Goal: Task Accomplishment & Management: Manage account settings

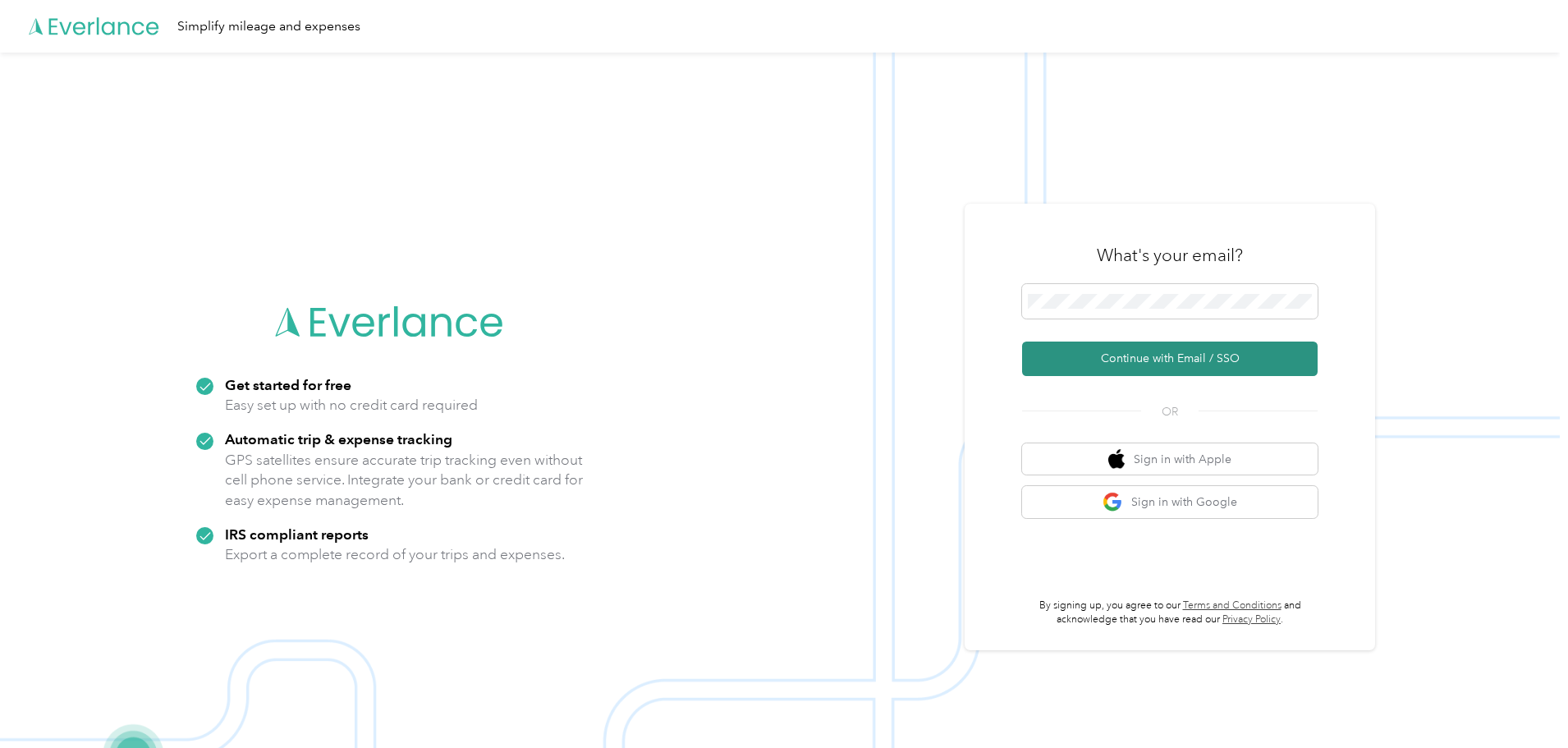
click at [1076, 369] on button "Continue with Email / SSO" at bounding box center [1170, 359] width 296 height 34
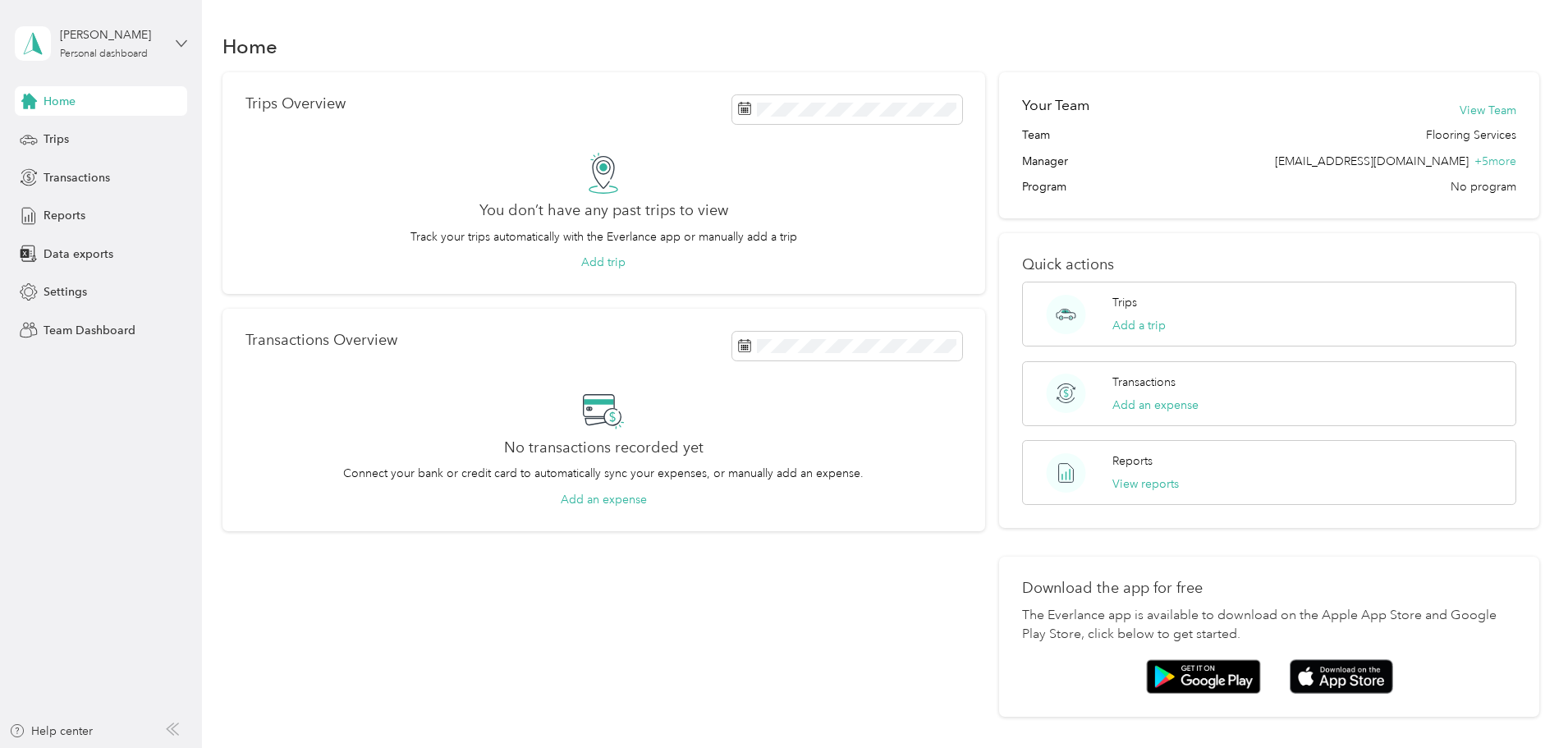
click at [183, 44] on icon at bounding box center [181, 43] width 10 height 6
click at [105, 139] on div "Team dashboard" at bounding box center [188, 135] width 323 height 29
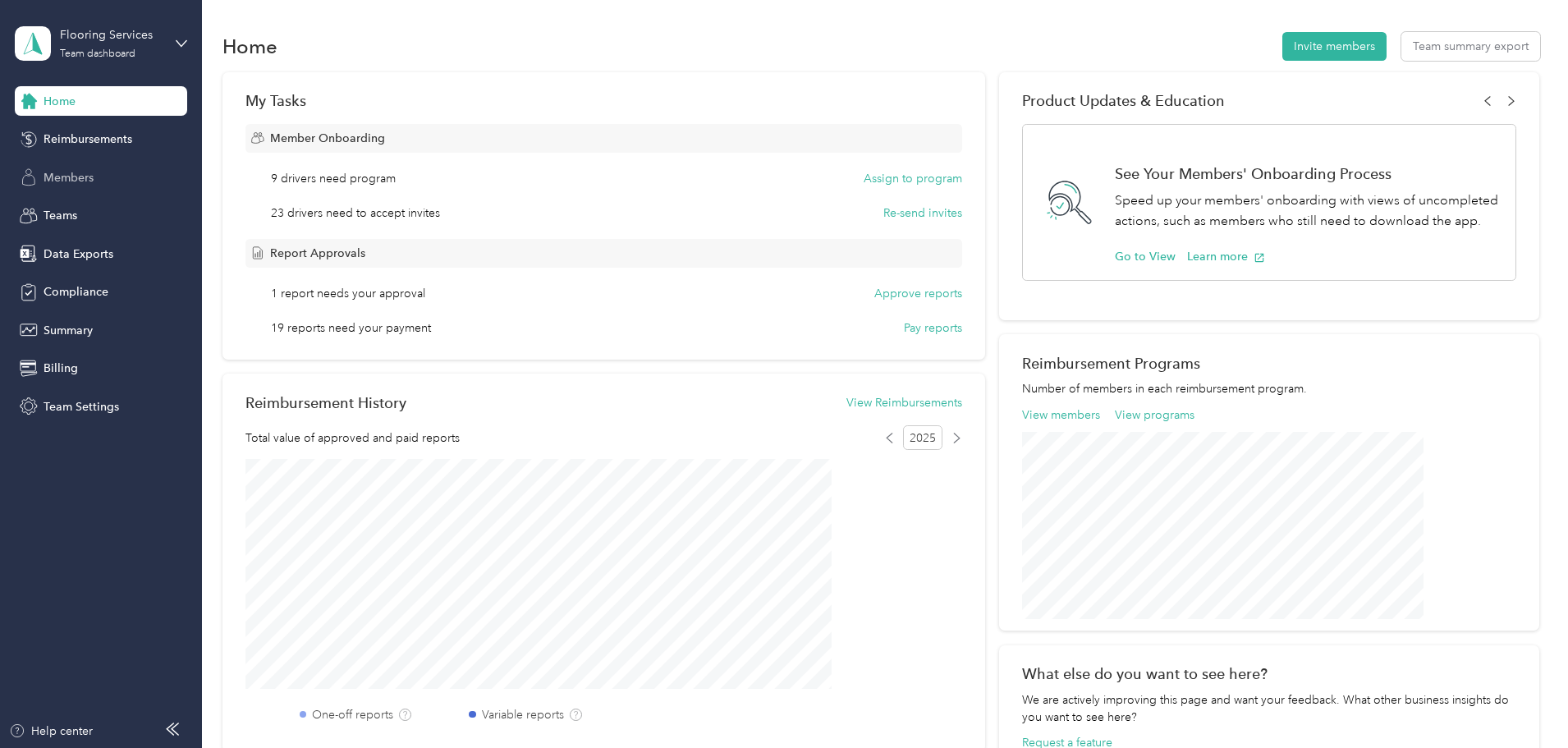
click at [62, 183] on span "Members" at bounding box center [69, 177] width 50 height 17
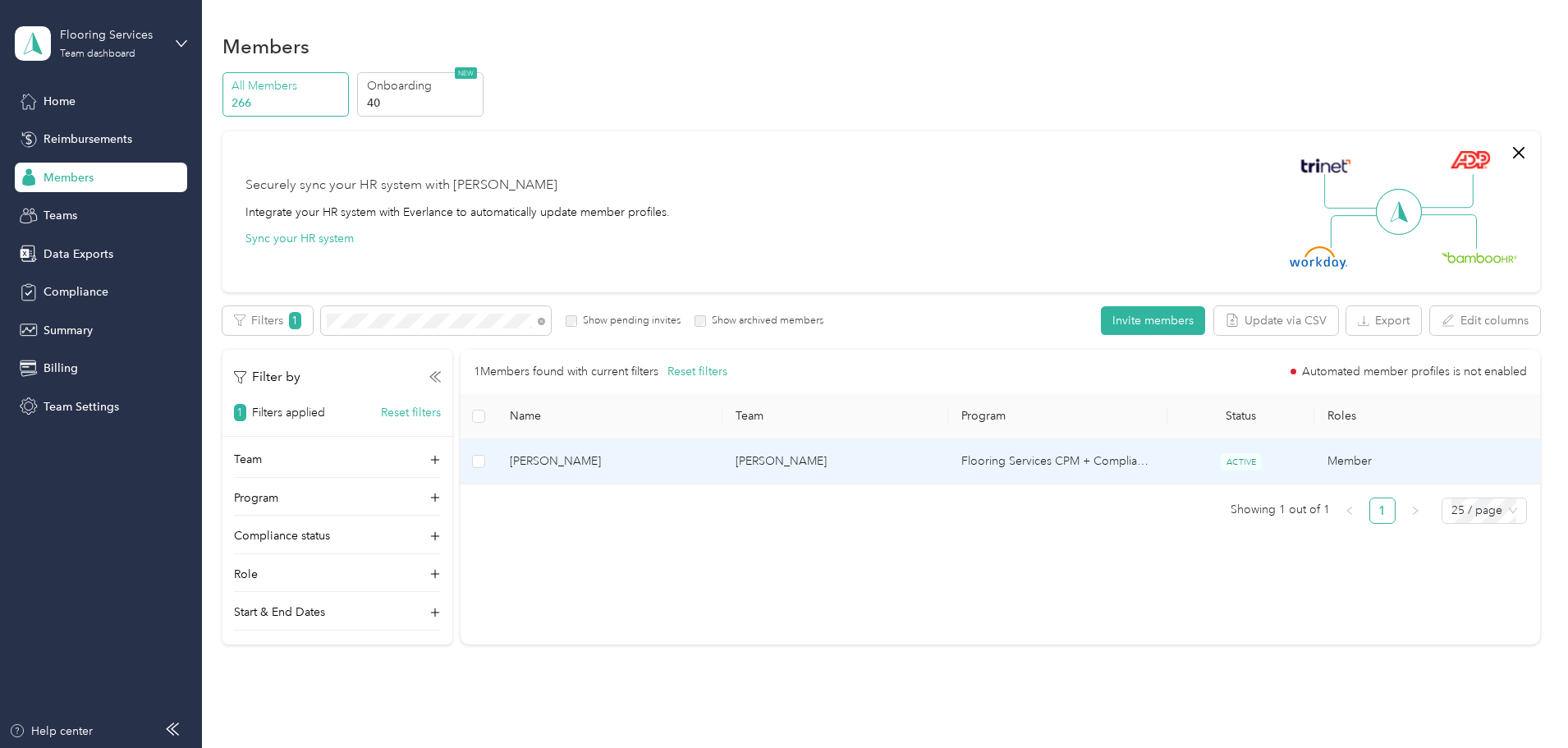
click at [694, 460] on span "[PERSON_NAME]" at bounding box center [609, 461] width 199 height 18
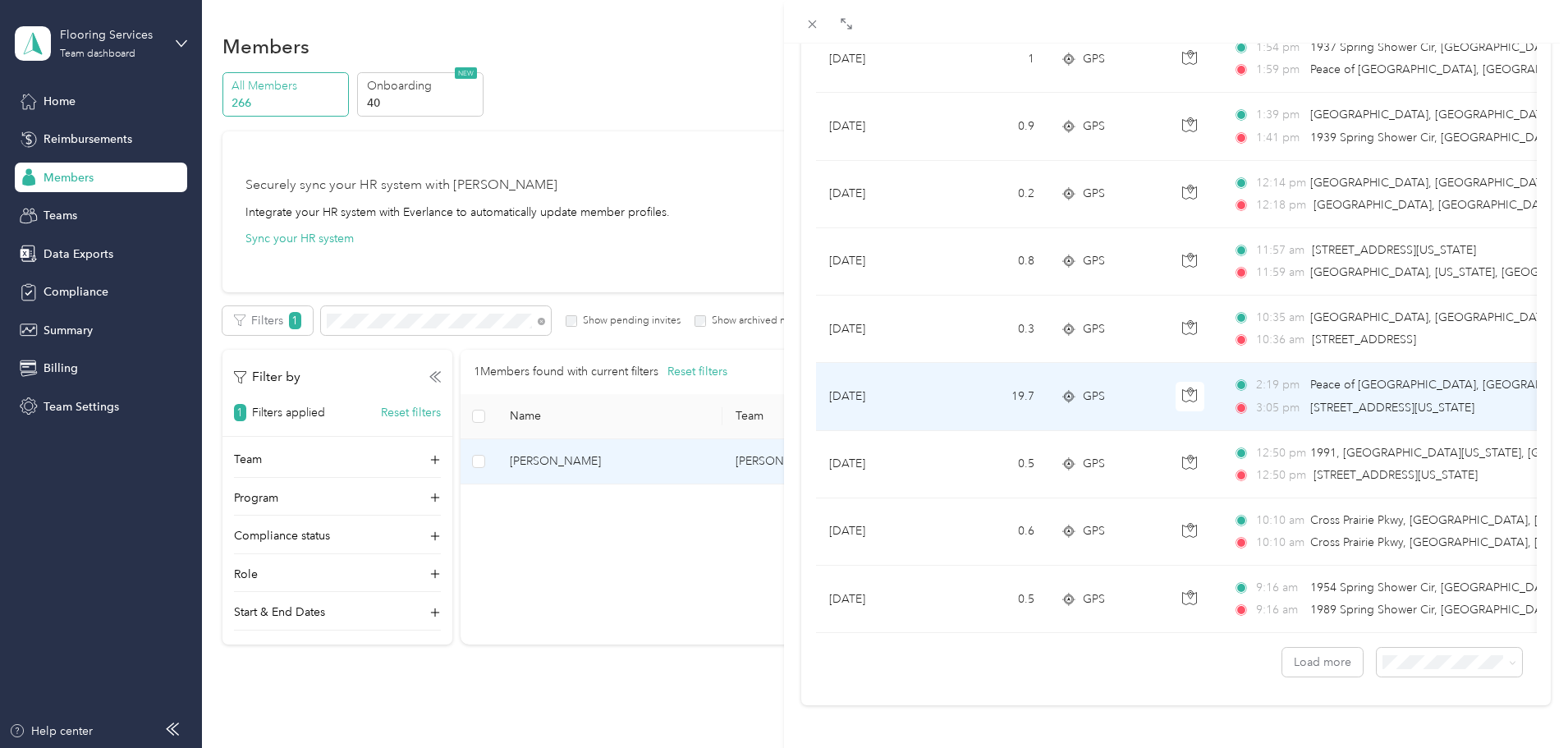
scroll to position [1349, 0]
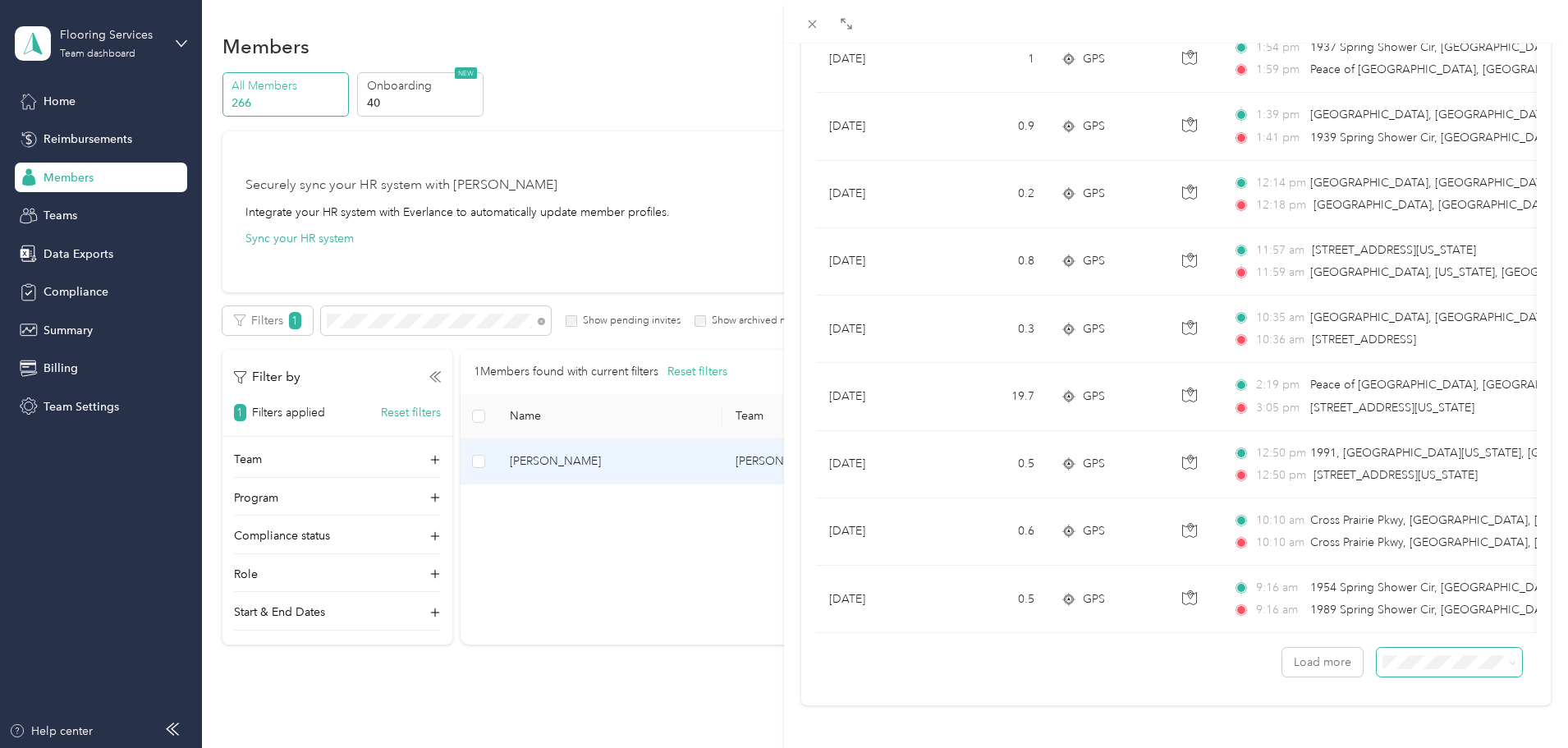
click at [1509, 659] on icon at bounding box center [1513, 663] width 8 height 8
click at [1435, 591] on span "50 per load" at bounding box center [1407, 591] width 61 height 14
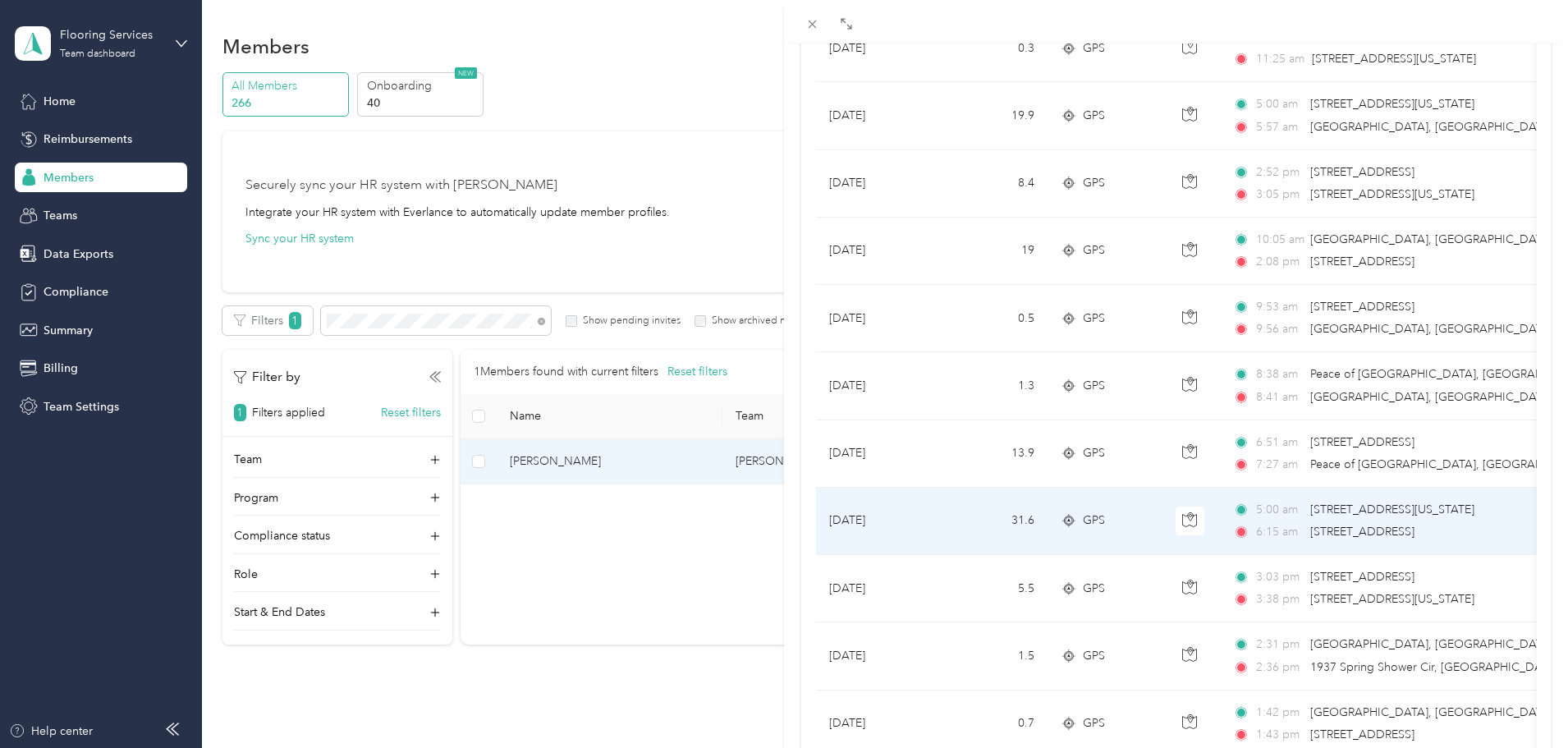
scroll to position [2417, 0]
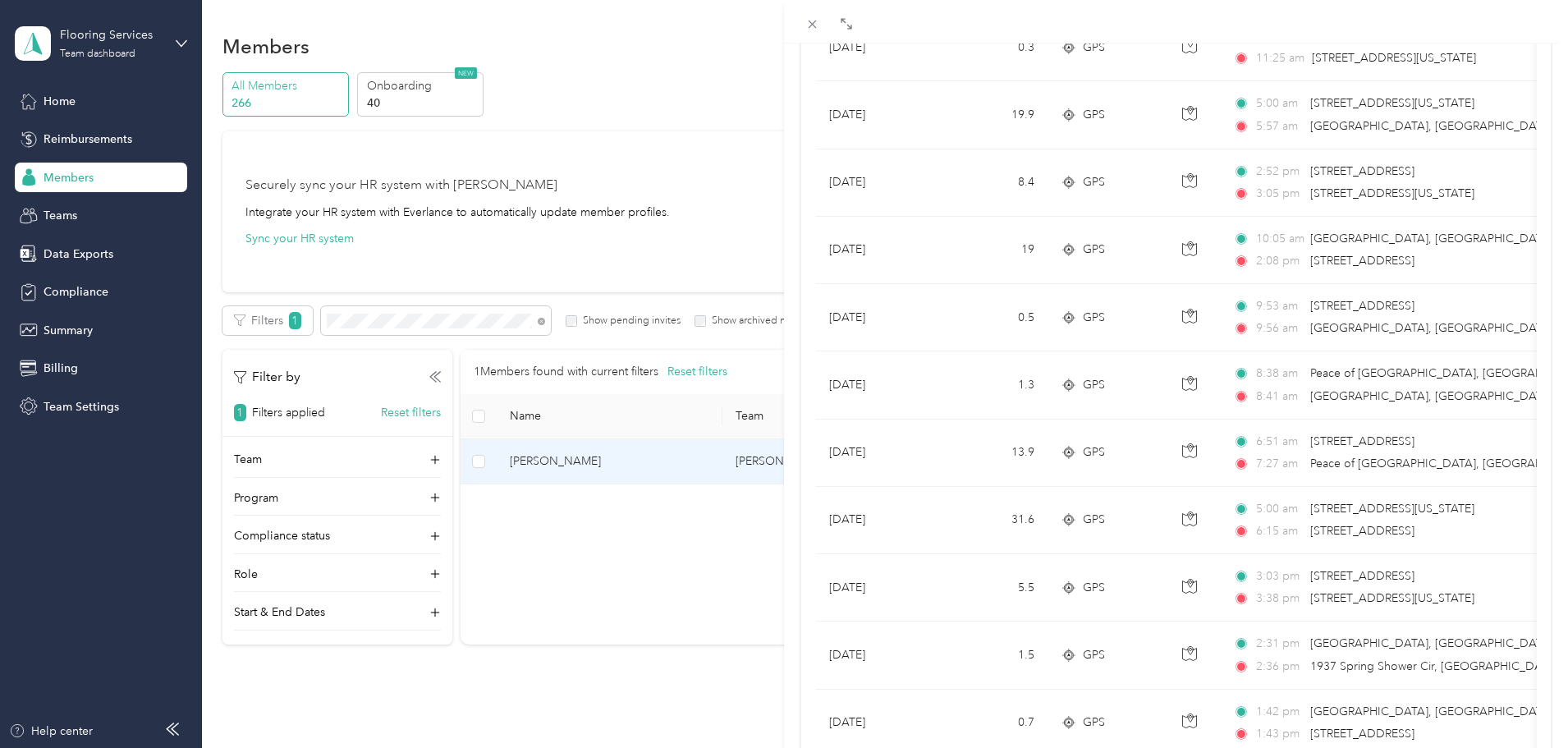
click at [757, 708] on div "[PERSON_NAME] Archive Trips Expenses Reports Member info Program Rates Work hou…" at bounding box center [784, 374] width 1568 height 748
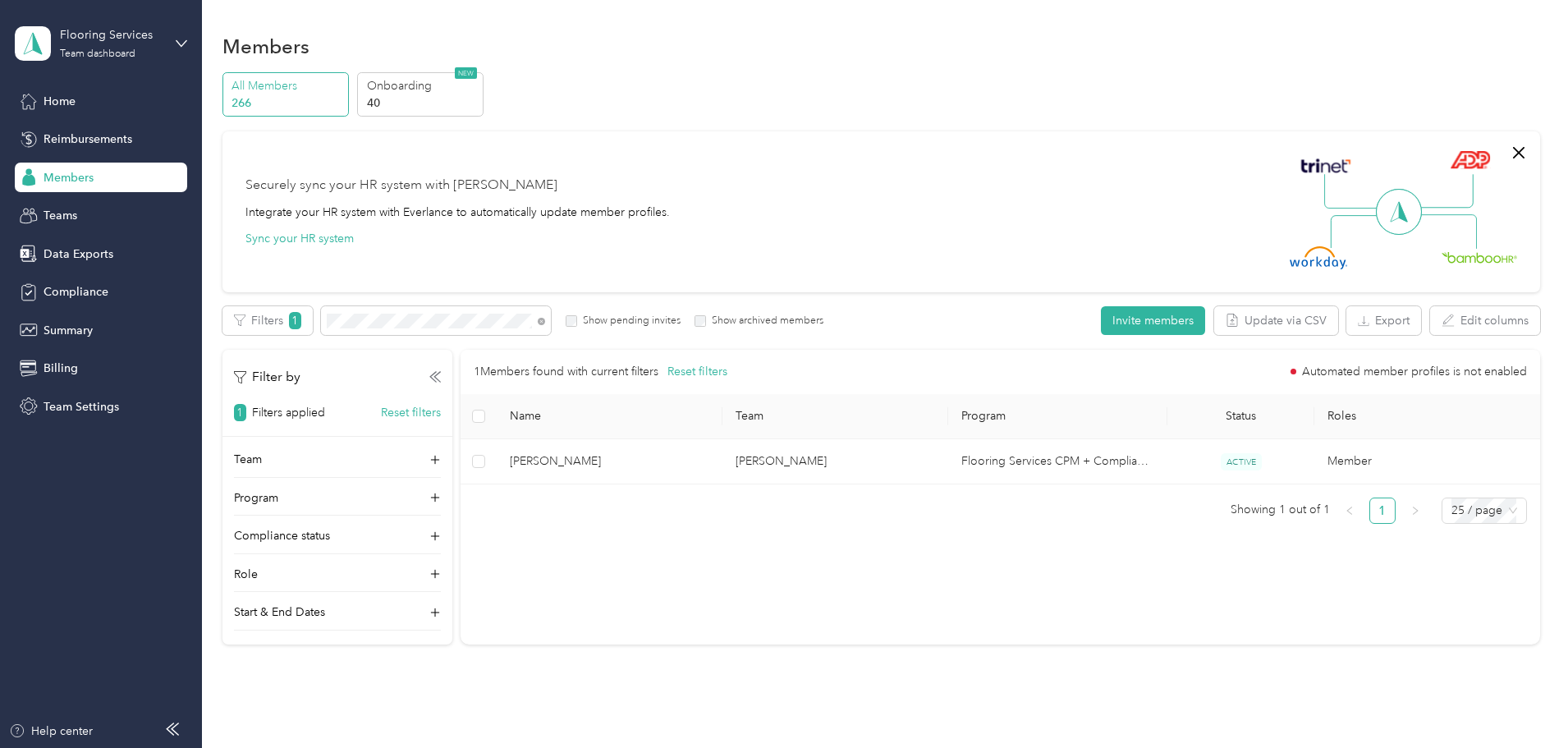
scroll to position [79, 0]
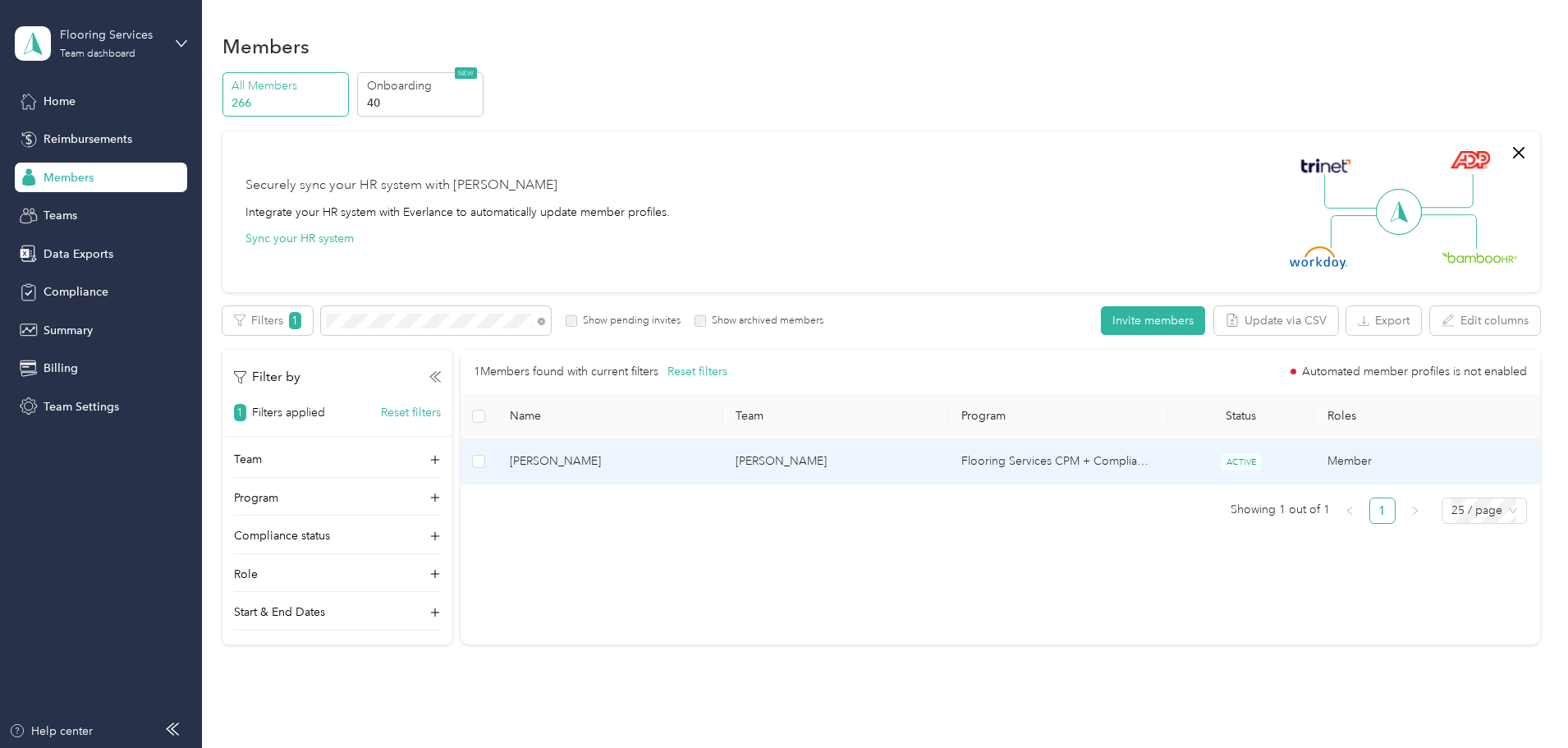
click at [872, 473] on td "[PERSON_NAME]" at bounding box center [835, 461] width 226 height 45
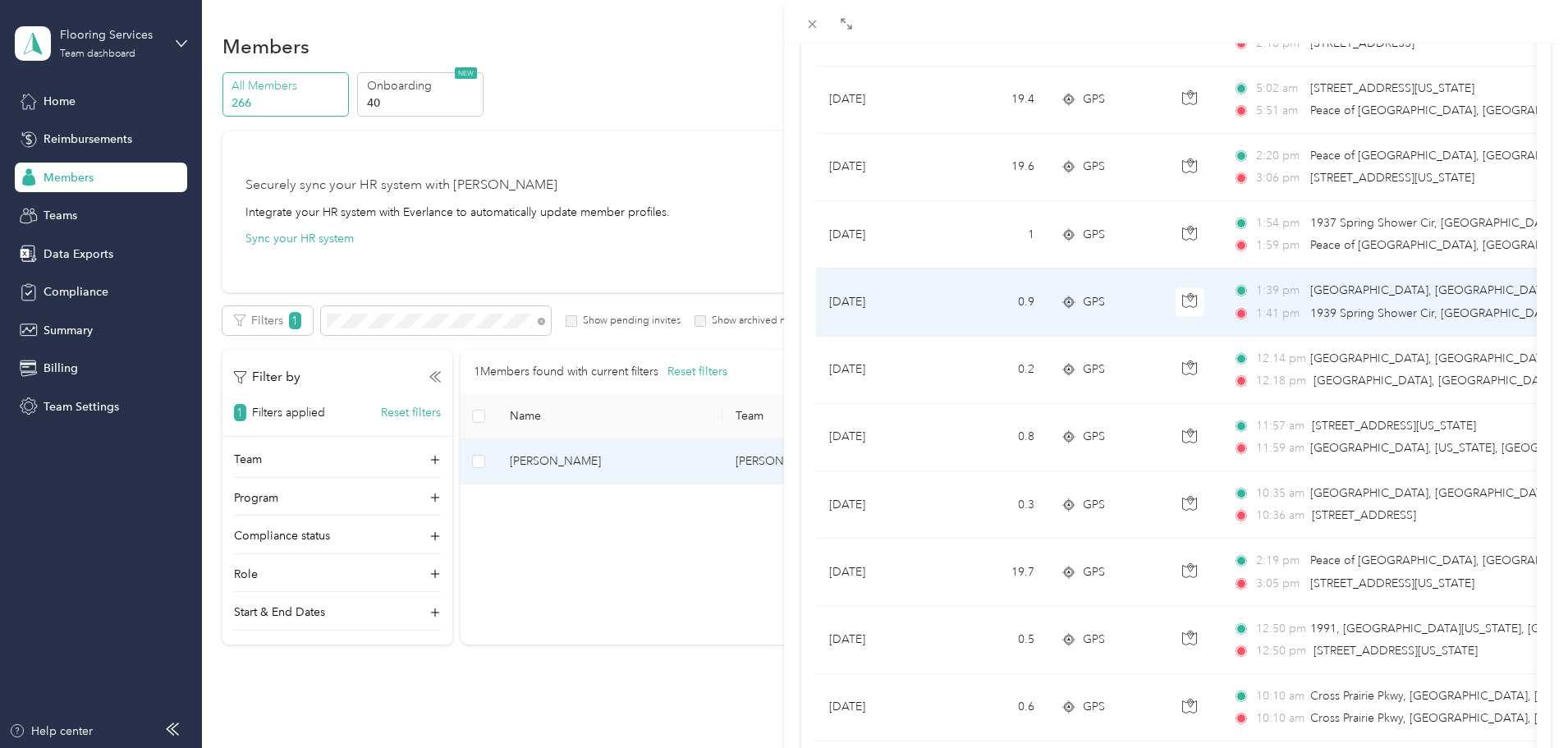
scroll to position [1349, 0]
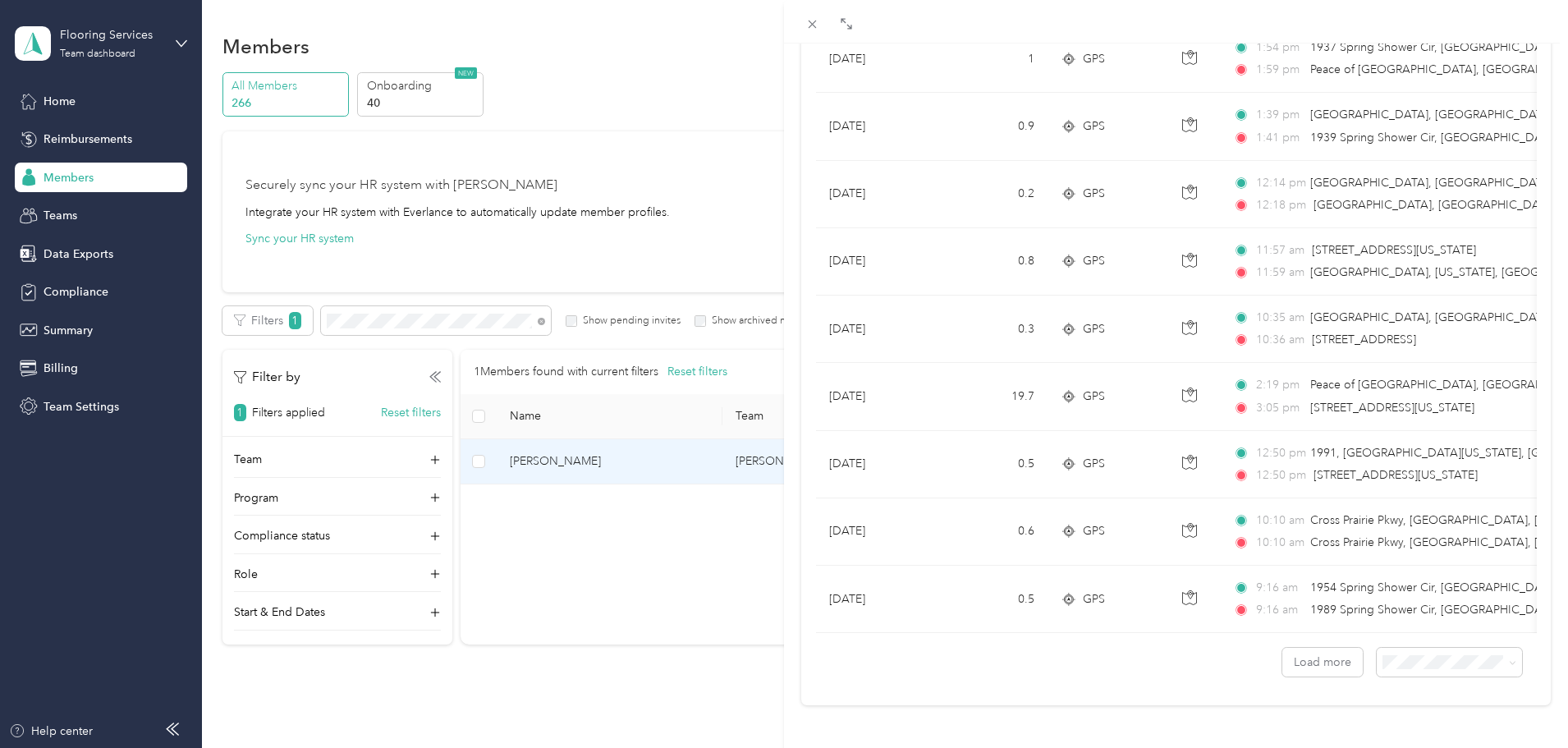
click at [1408, 600] on ol "25 per load 50 per load 100 per load" at bounding box center [1437, 587] width 145 height 86
click at [1405, 601] on li "50 per load" at bounding box center [1437, 591] width 145 height 29
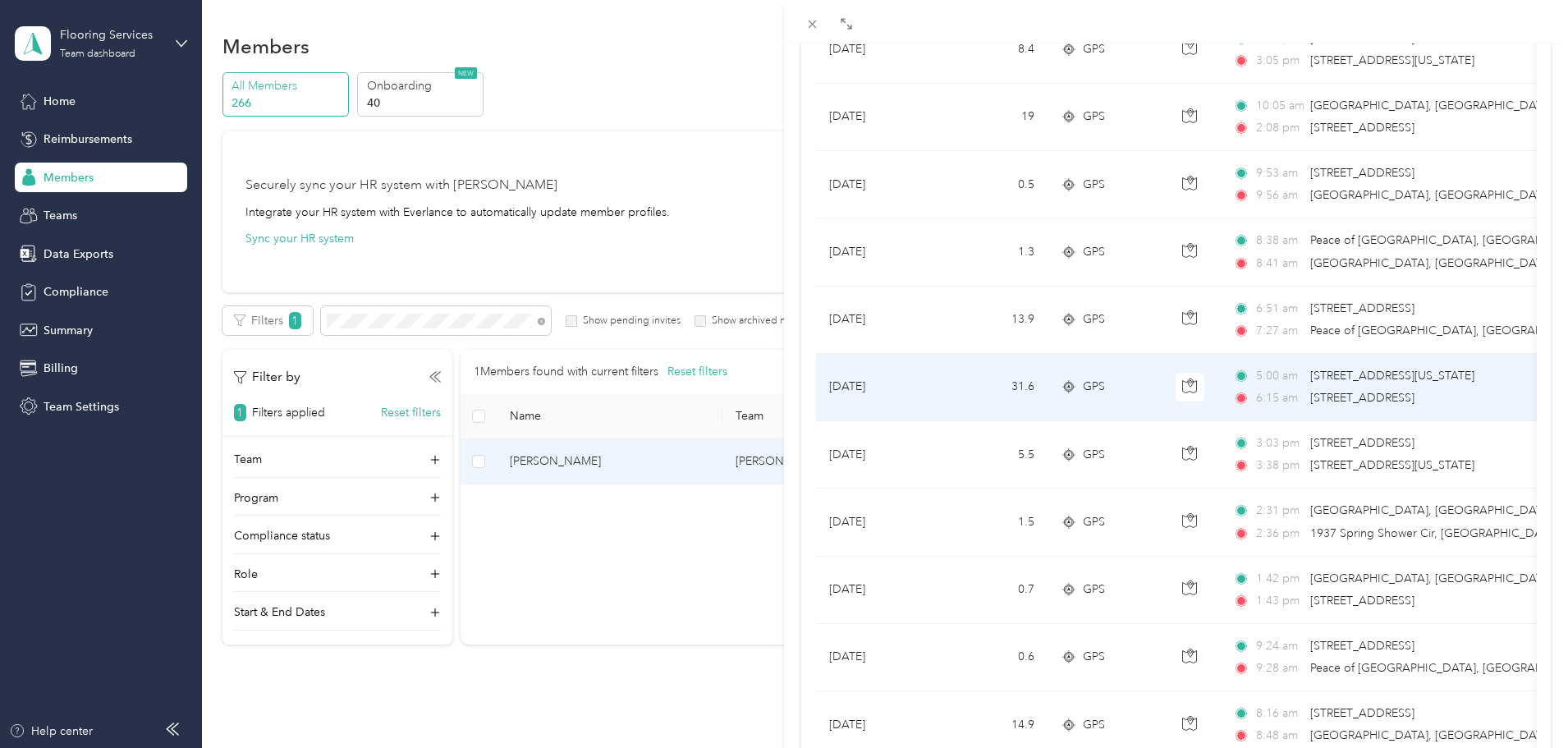
scroll to position [2581, 0]
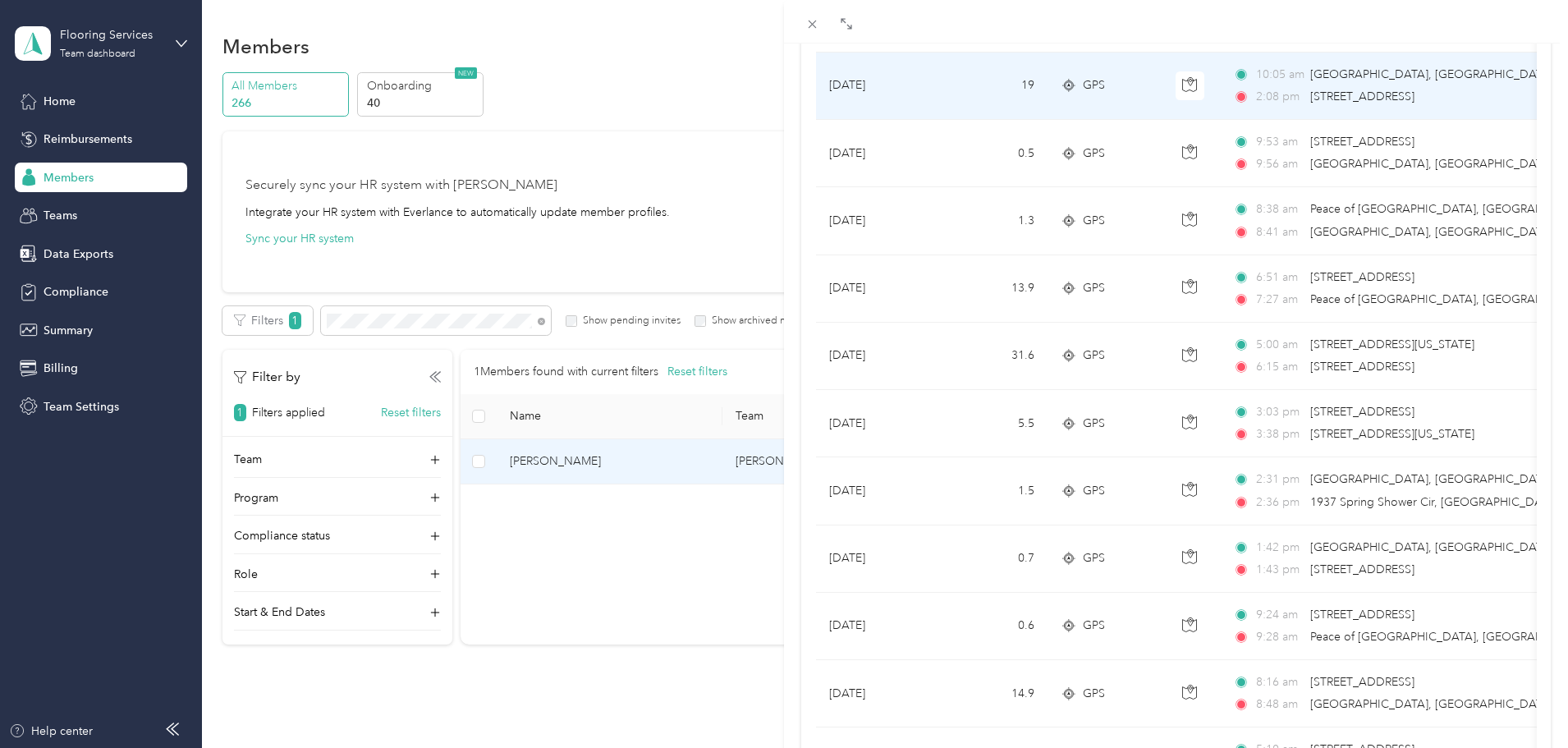
click at [978, 90] on td "19" at bounding box center [993, 86] width 109 height 68
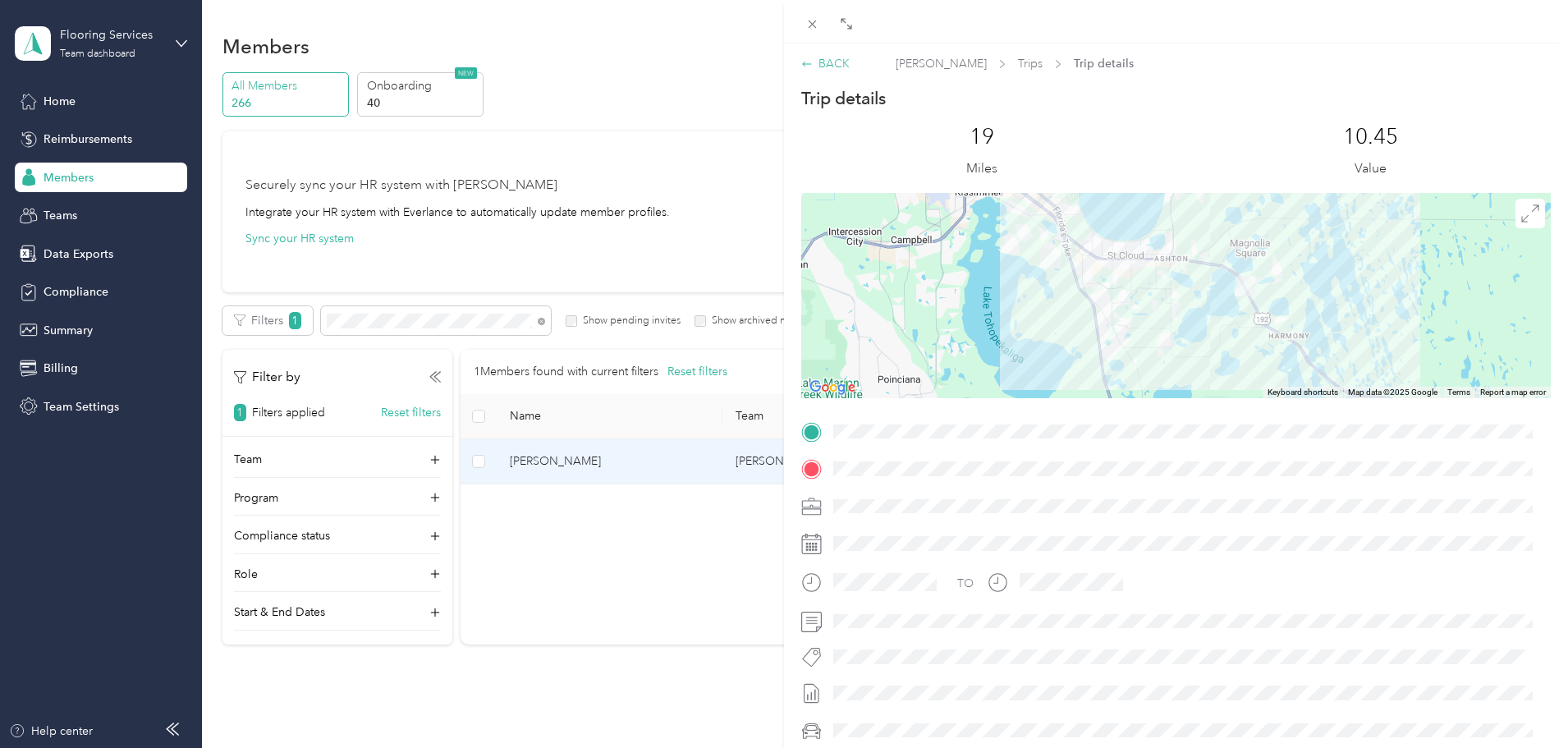
click at [808, 68] on icon at bounding box center [807, 64] width 11 height 11
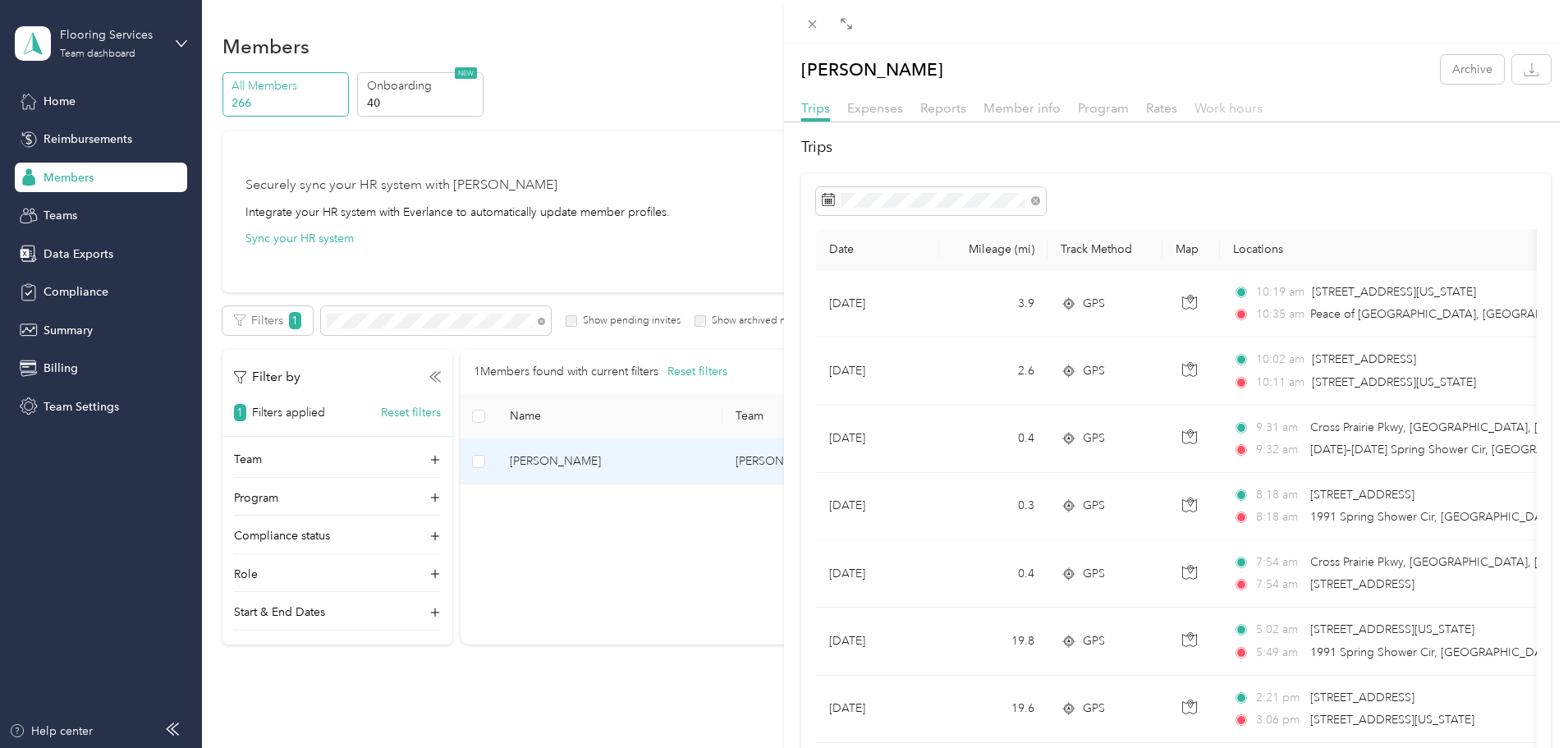
click at [1231, 101] on span "Work hours" at bounding box center [1228, 108] width 68 height 15
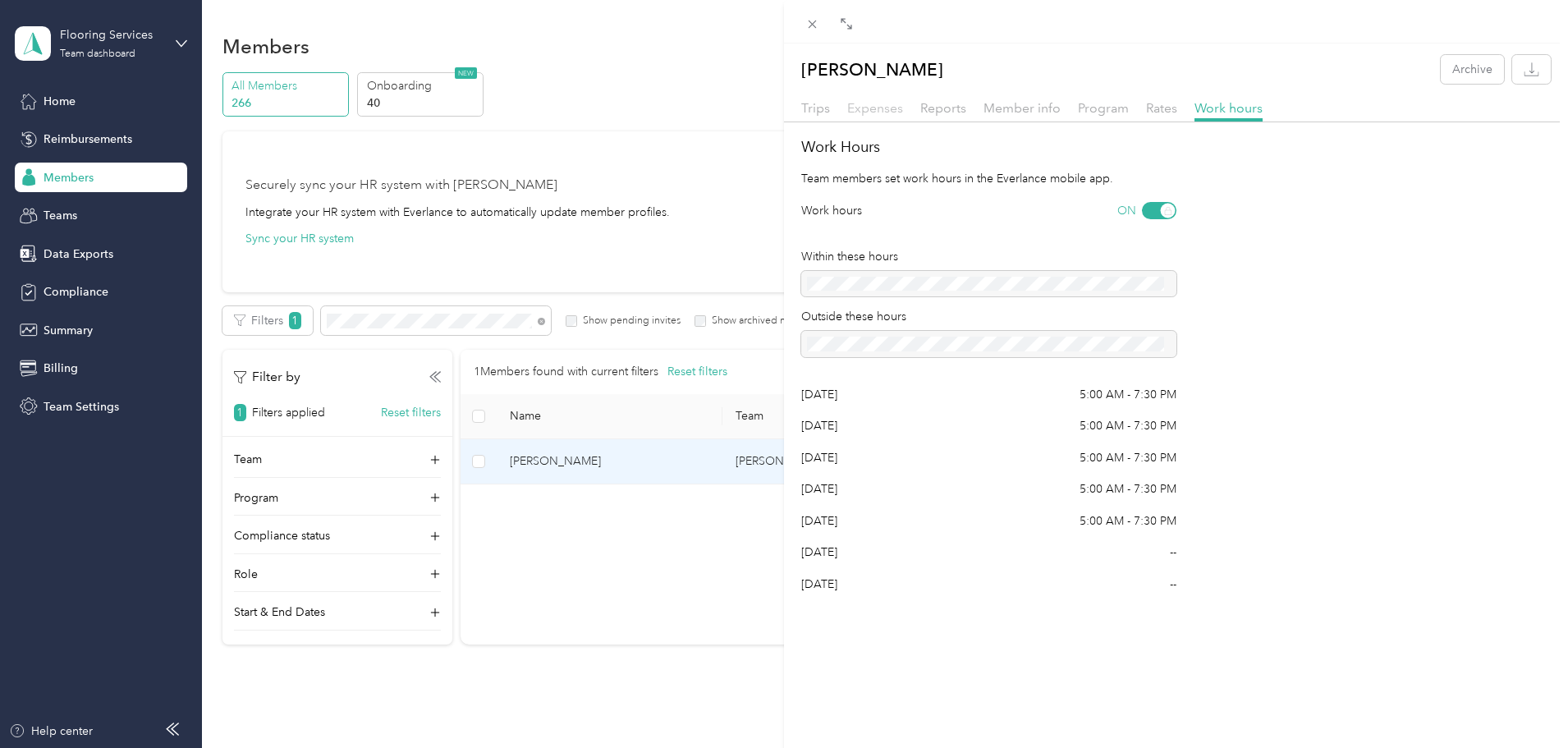
click at [884, 106] on span "Expenses" at bounding box center [875, 108] width 56 height 15
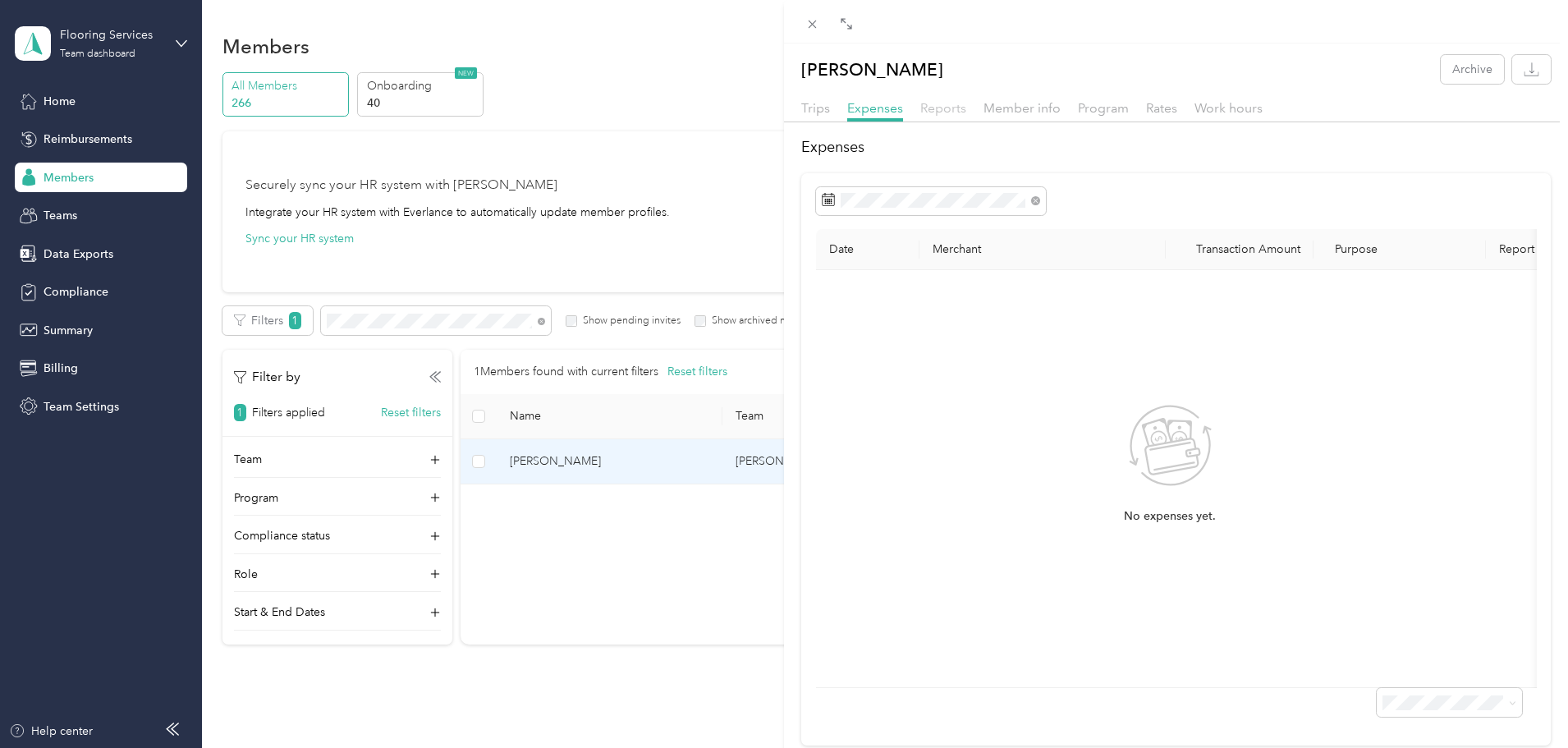
click at [928, 106] on span "Reports" at bounding box center [943, 108] width 46 height 15
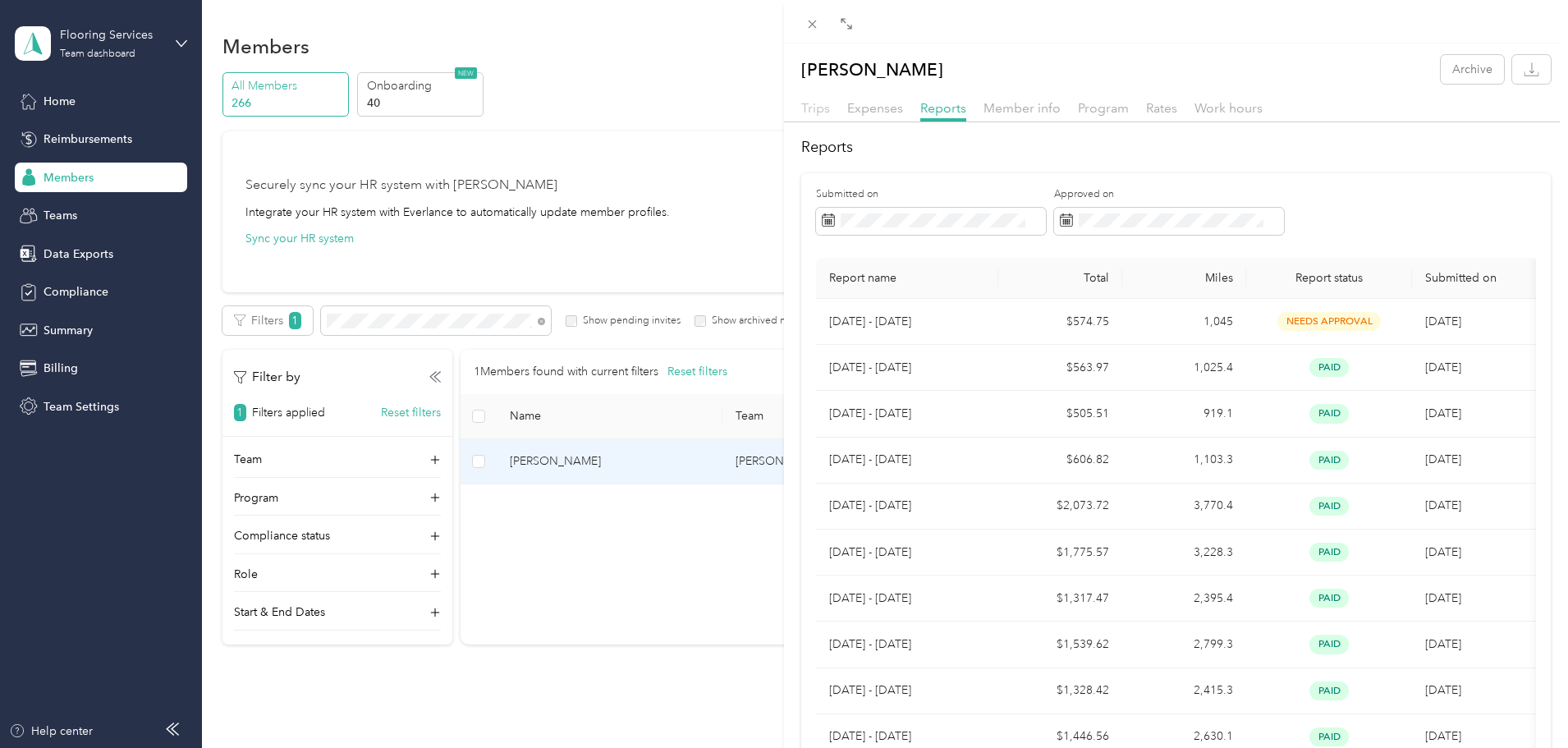
click at [814, 114] on span "Trips" at bounding box center [816, 108] width 29 height 15
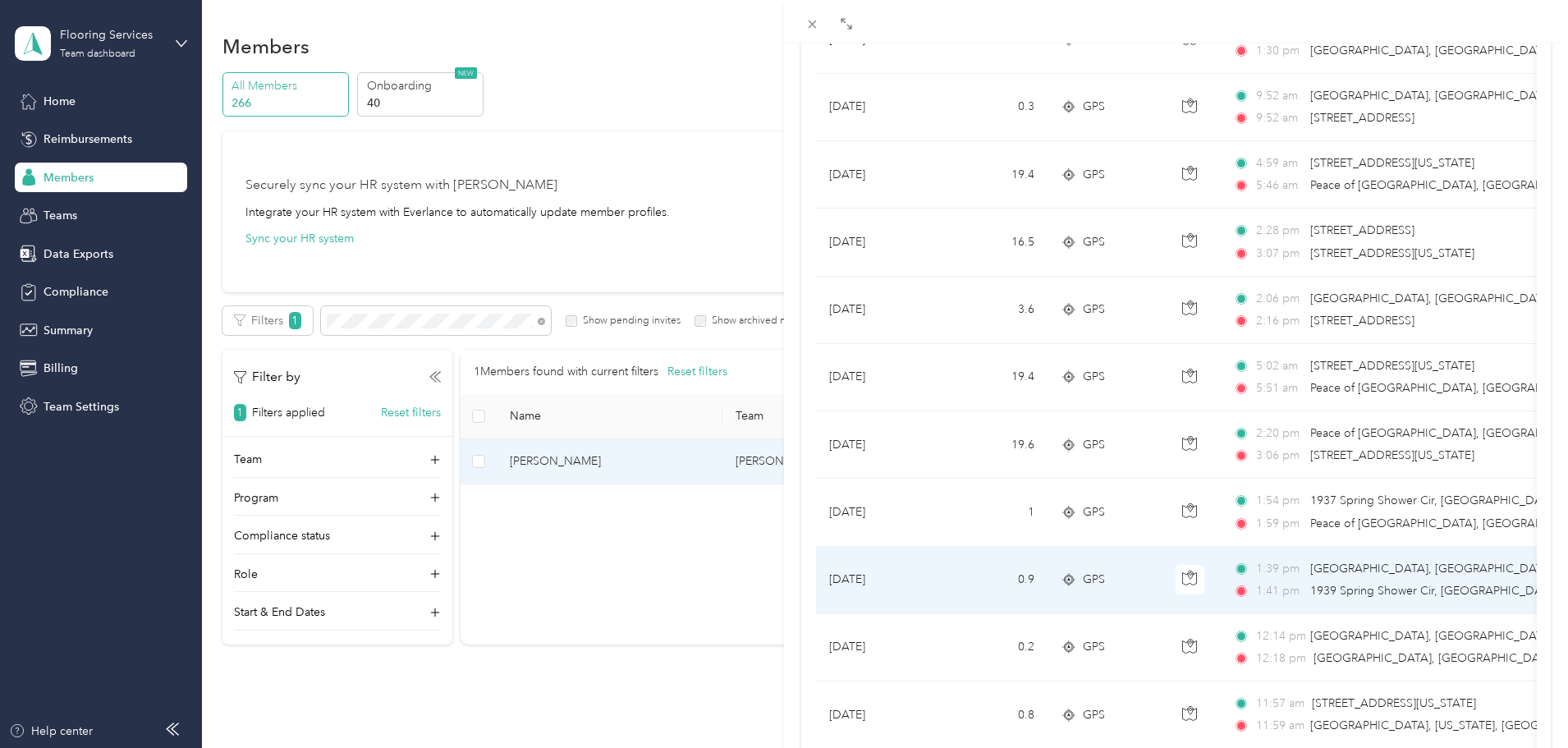
scroll to position [1349, 0]
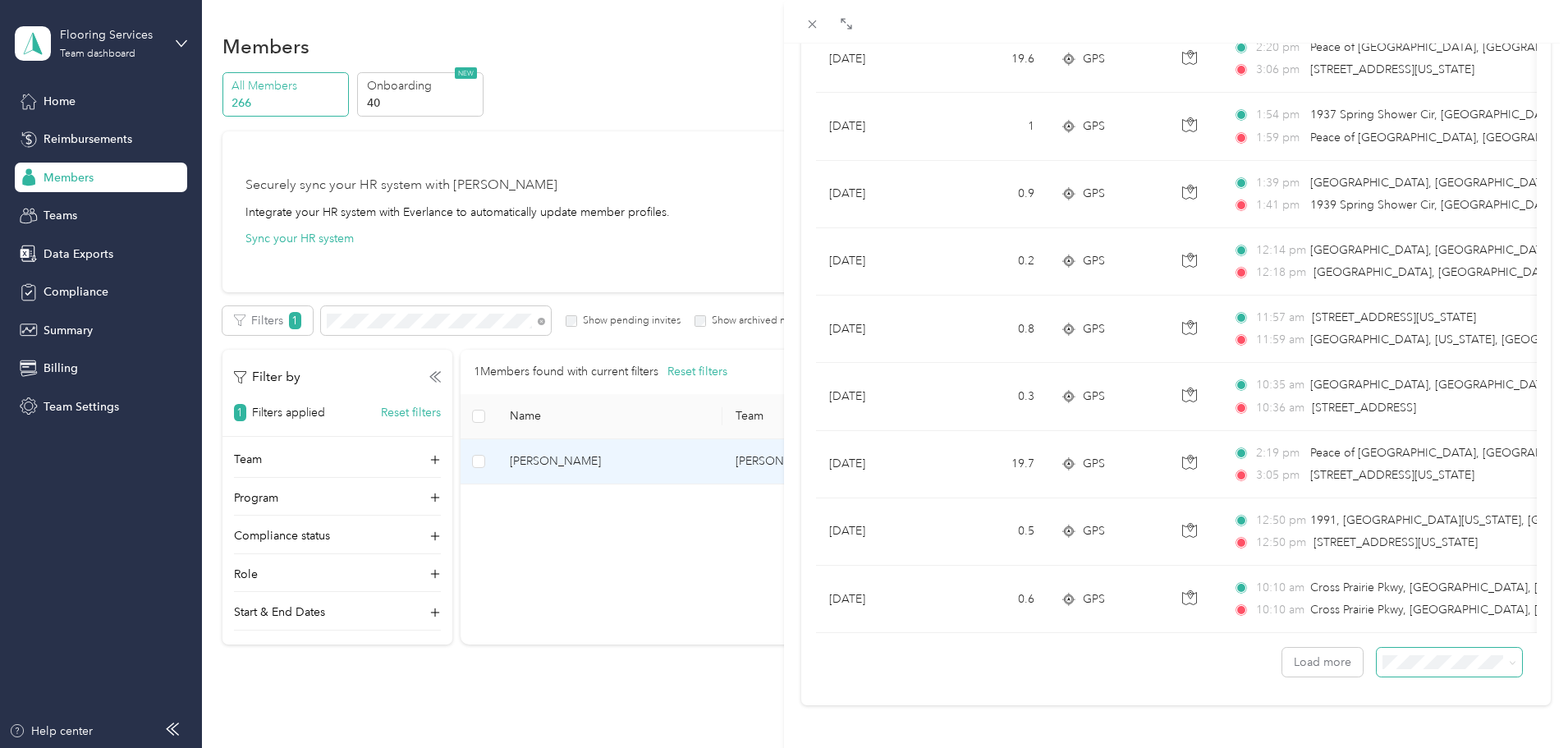
click at [1503, 654] on span at bounding box center [1510, 662] width 13 height 17
click at [1509, 659] on icon at bounding box center [1513, 663] width 8 height 8
click at [1419, 591] on span "50 per load" at bounding box center [1407, 591] width 61 height 14
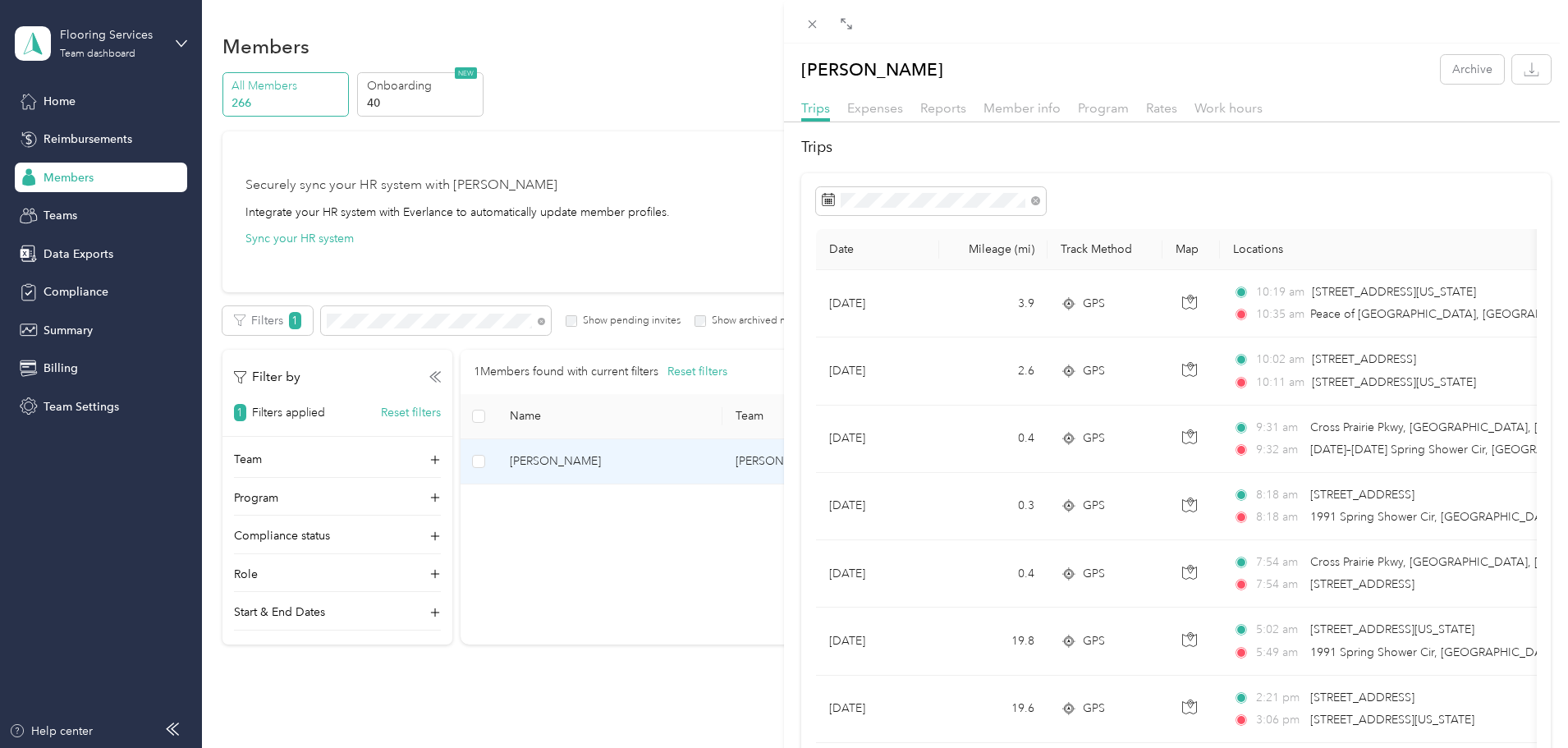
click at [416, 698] on div "[PERSON_NAME] Archive Trips Expenses Reports Member info Program Rates Work hou…" at bounding box center [784, 374] width 1568 height 748
